Goal: Information Seeking & Learning: Learn about a topic

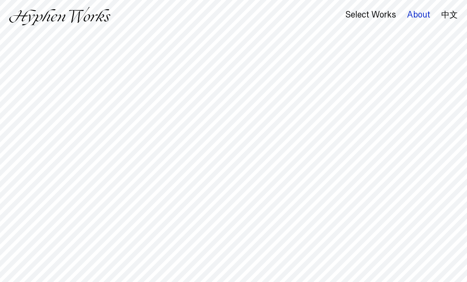
click at [414, 13] on div "About" at bounding box center [418, 15] width 23 height 10
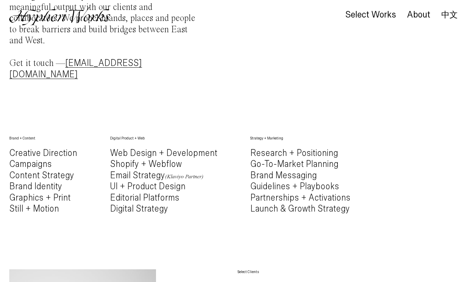
scroll to position [335, 0]
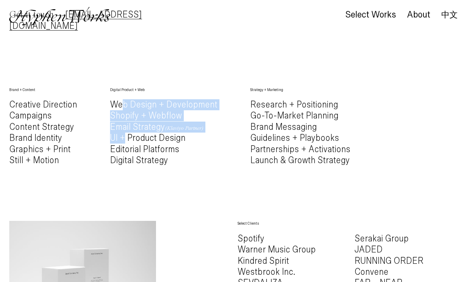
drag, startPoint x: 121, startPoint y: 90, endPoint x: 121, endPoint y: 121, distance: 30.9
click at [121, 121] on h4 "Web Design + Development Shopify + Webflow Email Strategy (Klaviyo Partner) UI …" at bounding box center [163, 132] width 107 height 67
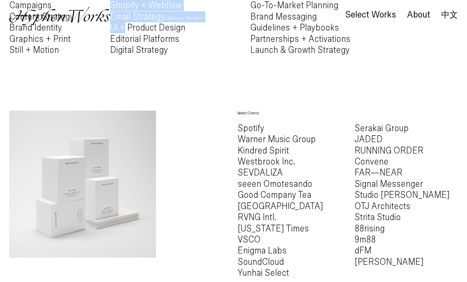
scroll to position [461, 0]
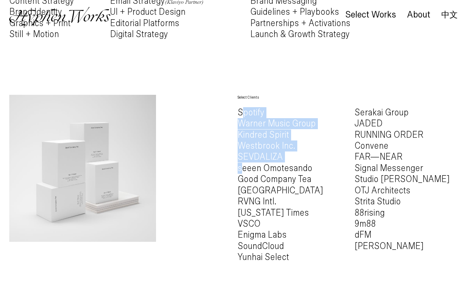
drag, startPoint x: 242, startPoint y: 97, endPoint x: 242, endPoint y: 152, distance: 54.5
click at [242, 152] on h4 "Spotify Warner Music Group Kindred Spirit Westbrook Inc. SEVDALIZA seeen Omotes…" at bounding box center [289, 185] width 103 height 156
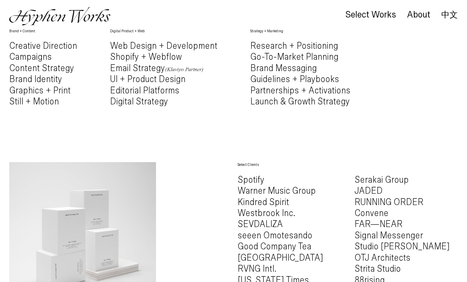
scroll to position [242, 0]
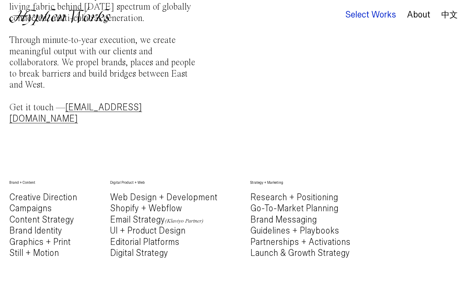
click at [354, 16] on div "Select Works" at bounding box center [370, 15] width 51 height 10
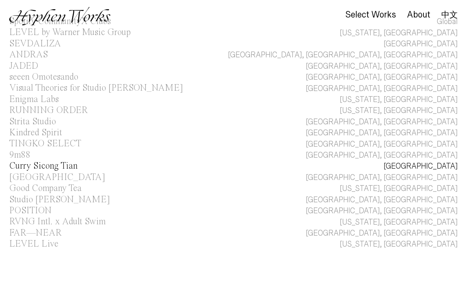
scroll to position [150, 0]
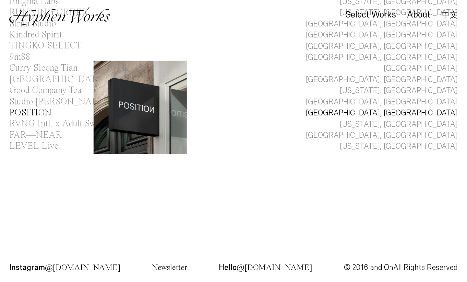
click at [39, 113] on div "POSITION" at bounding box center [30, 112] width 42 height 9
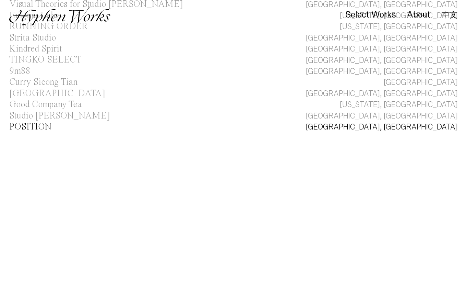
scroll to position [133, 0]
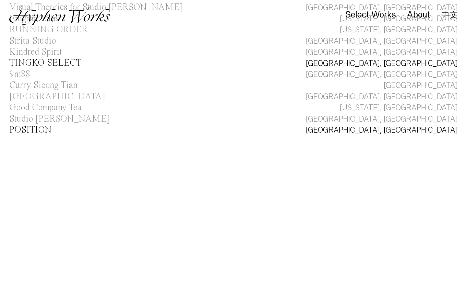
click at [41, 65] on div "TINGKO SELECT" at bounding box center [45, 62] width 72 height 9
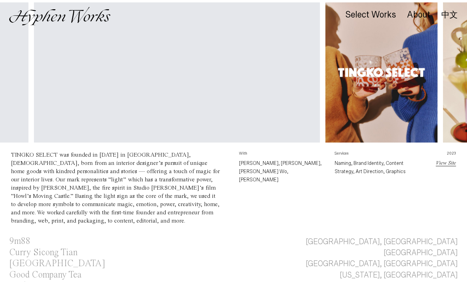
scroll to position [284, 0]
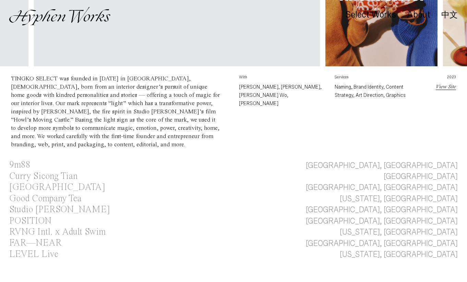
click at [443, 89] on link "View Site" at bounding box center [446, 86] width 20 height 5
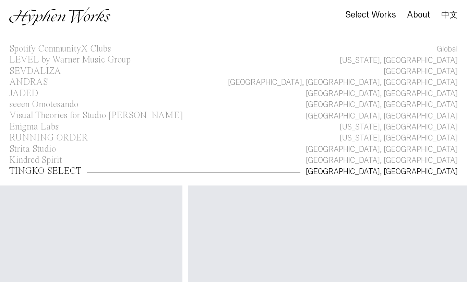
scroll to position [0, 0]
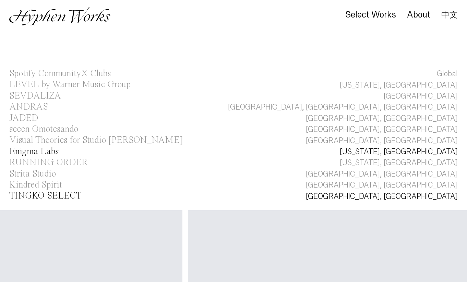
click at [28, 149] on div "Enigma Labs" at bounding box center [33, 151] width 49 height 9
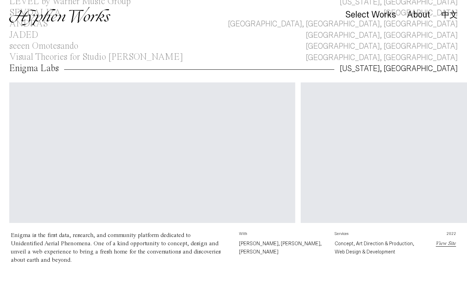
scroll to position [88, 0]
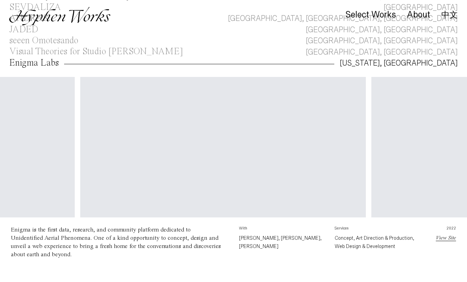
click at [111, 149] on video "Your browser does not support the video tag." at bounding box center [223, 148] width 286 height 143
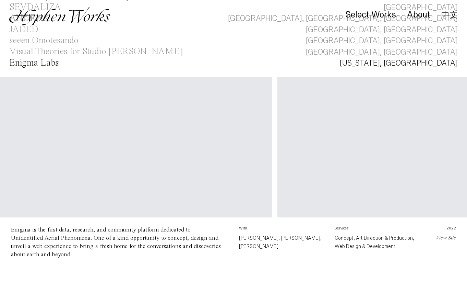
scroll to position [0, 0]
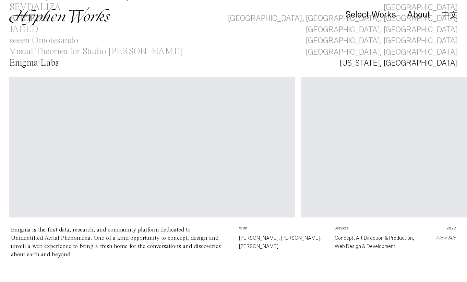
click at [34, 122] on video "Your browser does not support the video tag." at bounding box center [152, 148] width 286 height 143
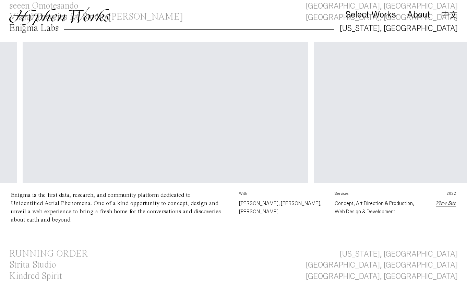
scroll to position [127, 0]
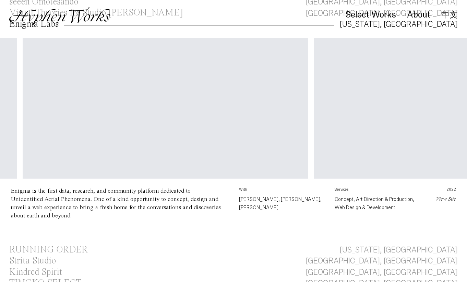
click at [435, 199] on p "View Site" at bounding box center [443, 199] width 26 height 8
click at [444, 199] on link "View Site" at bounding box center [446, 198] width 20 height 5
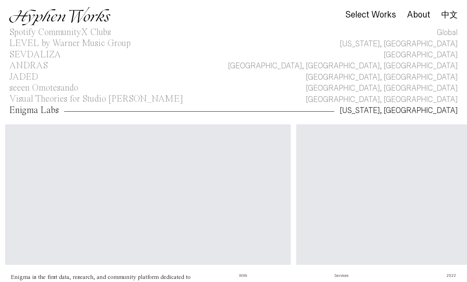
scroll to position [41, 0]
click at [29, 64] on div "ANDRAS" at bounding box center [28, 65] width 39 height 9
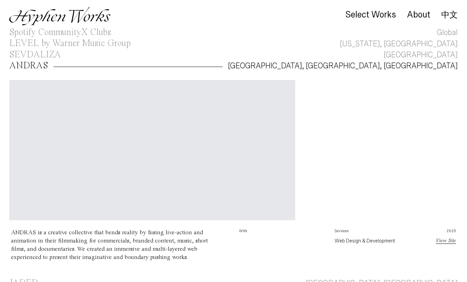
scroll to position [44, 0]
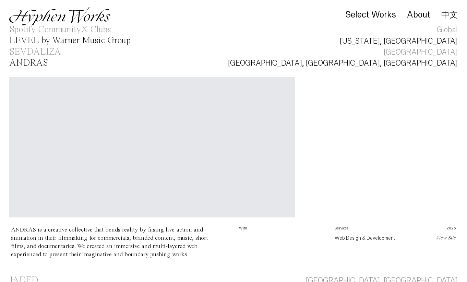
click at [71, 41] on div "LEVEL by Warner Music Group" at bounding box center [69, 40] width 121 height 9
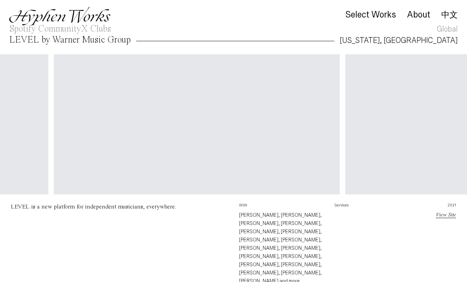
scroll to position [0, 1518]
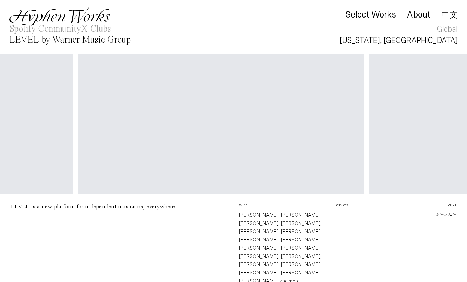
click at [442, 214] on link "View Site" at bounding box center [446, 214] width 20 height 5
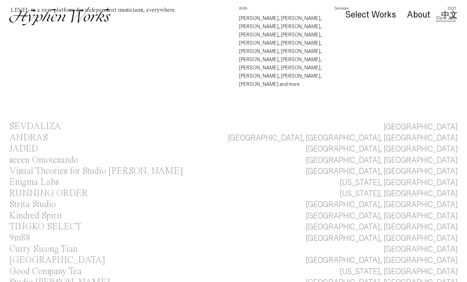
scroll to position [371, 0]
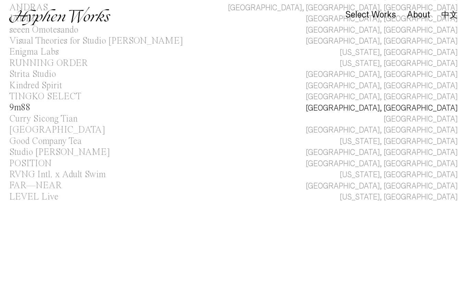
click at [26, 103] on div "9m88" at bounding box center [19, 107] width 21 height 9
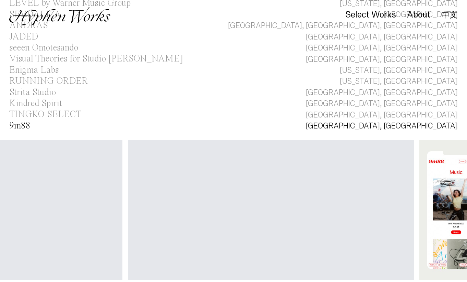
scroll to position [0, 428]
